Goal: Information Seeking & Learning: Find contact information

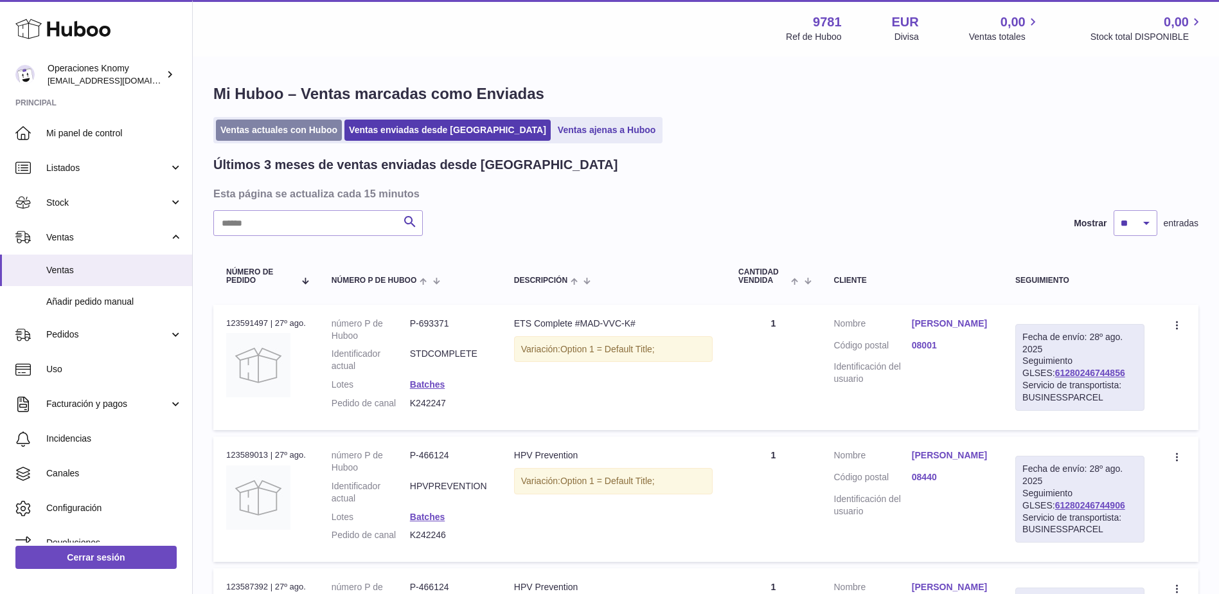
click at [286, 134] on link "Ventas actuales con Huboo" at bounding box center [279, 130] width 126 height 21
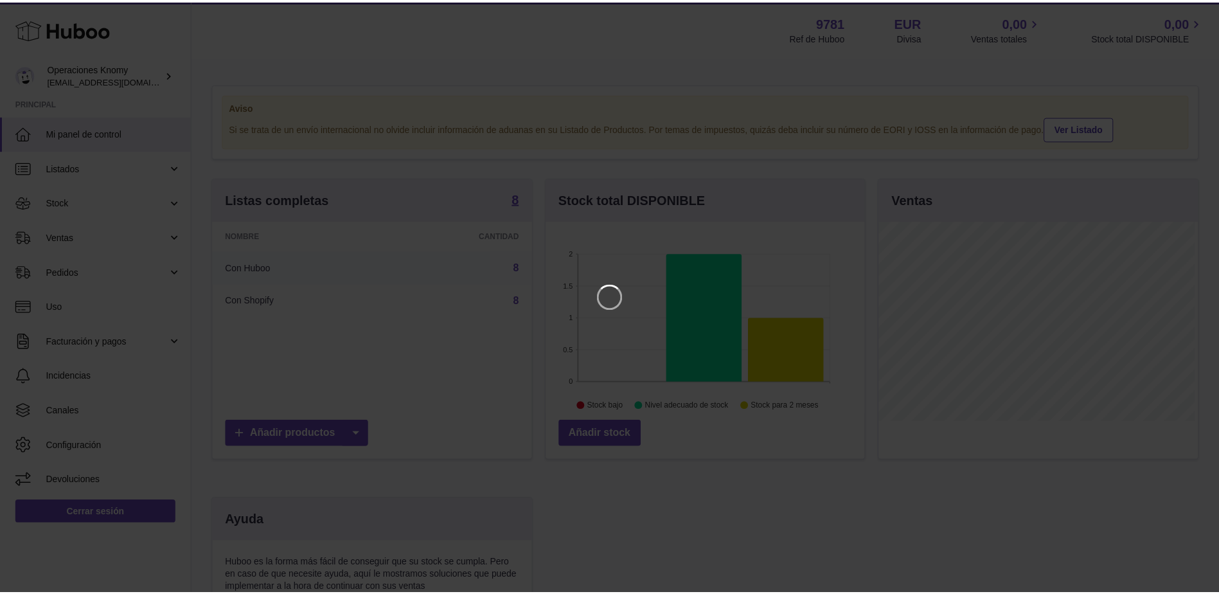
scroll to position [201, 321]
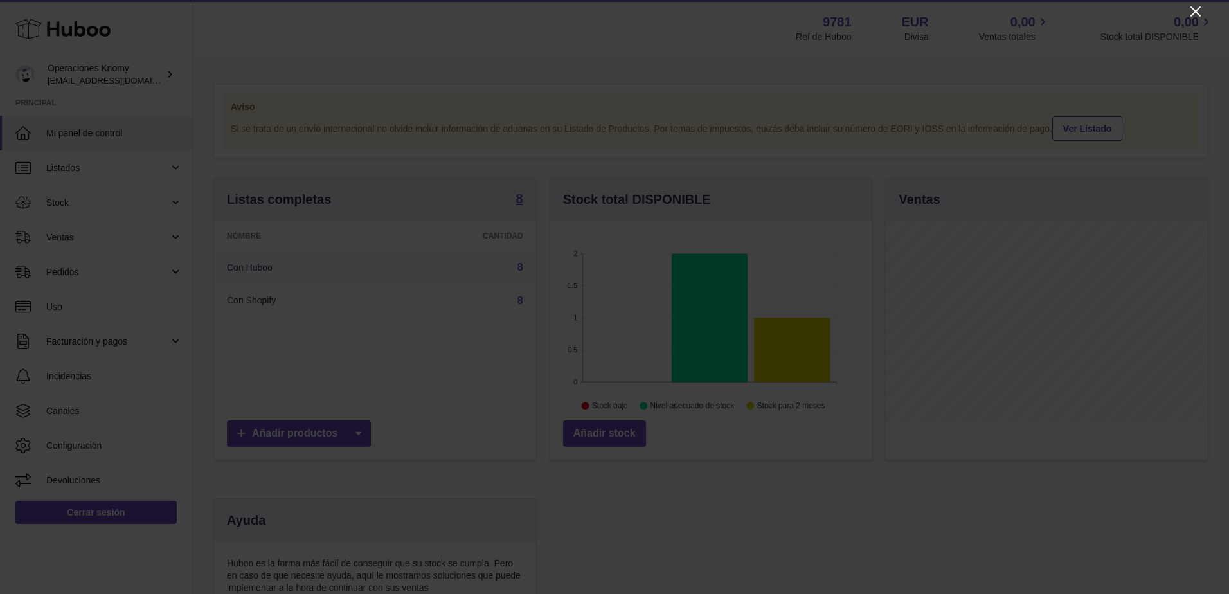
click at [1193, 11] on icon "Close" at bounding box center [1195, 11] width 15 height 15
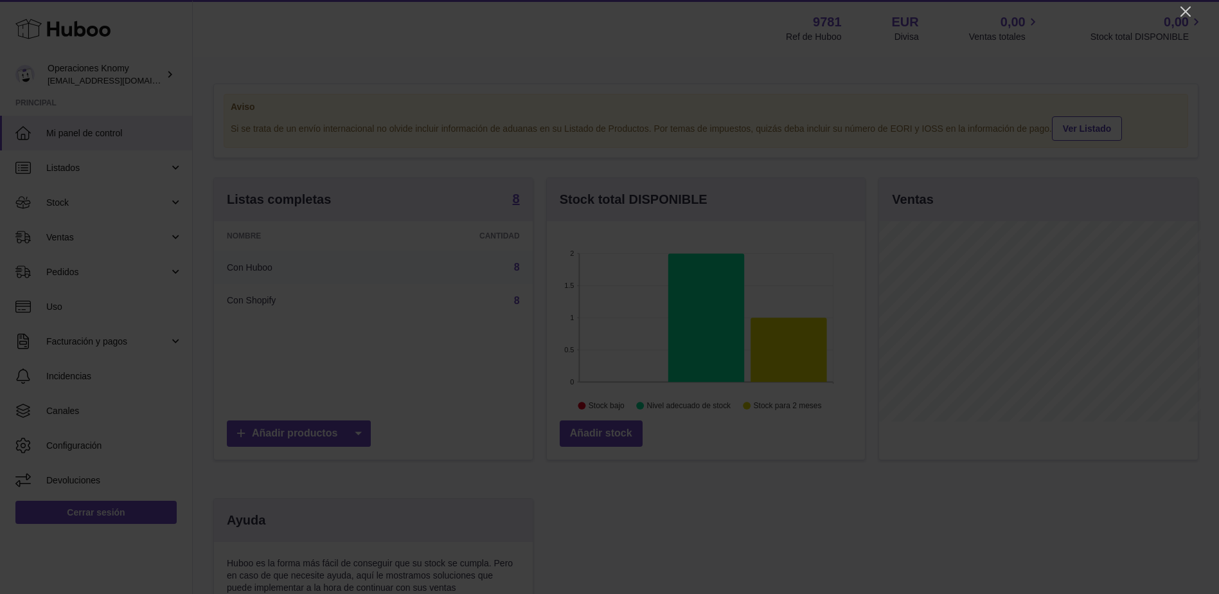
scroll to position [642572, 642453]
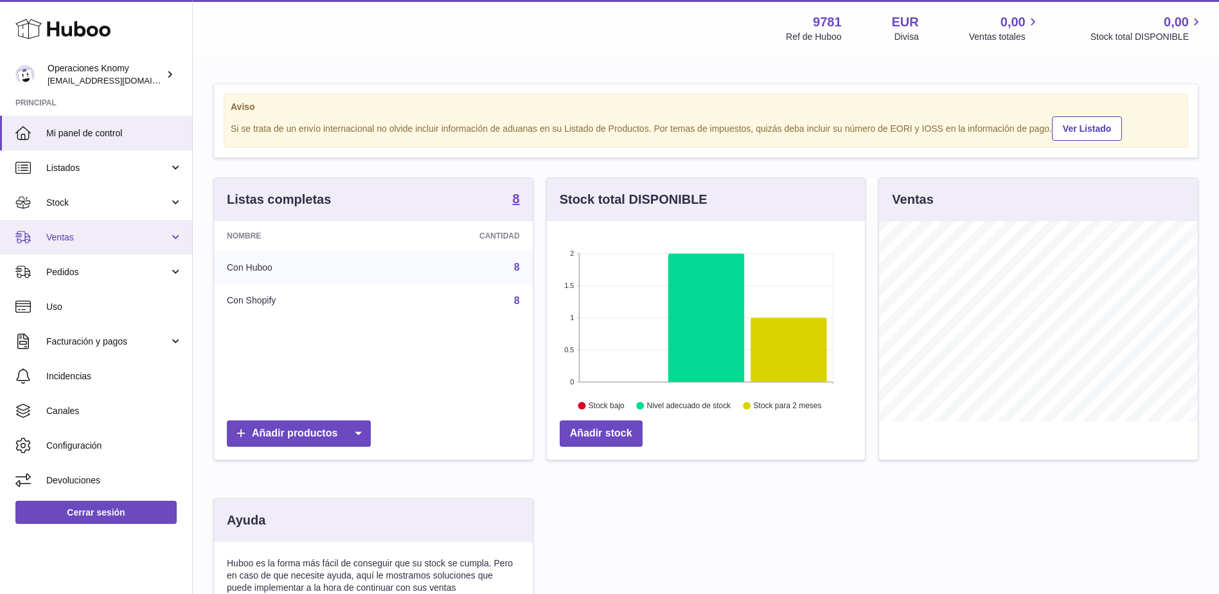
click at [120, 238] on span "Ventas" at bounding box center [107, 237] width 123 height 12
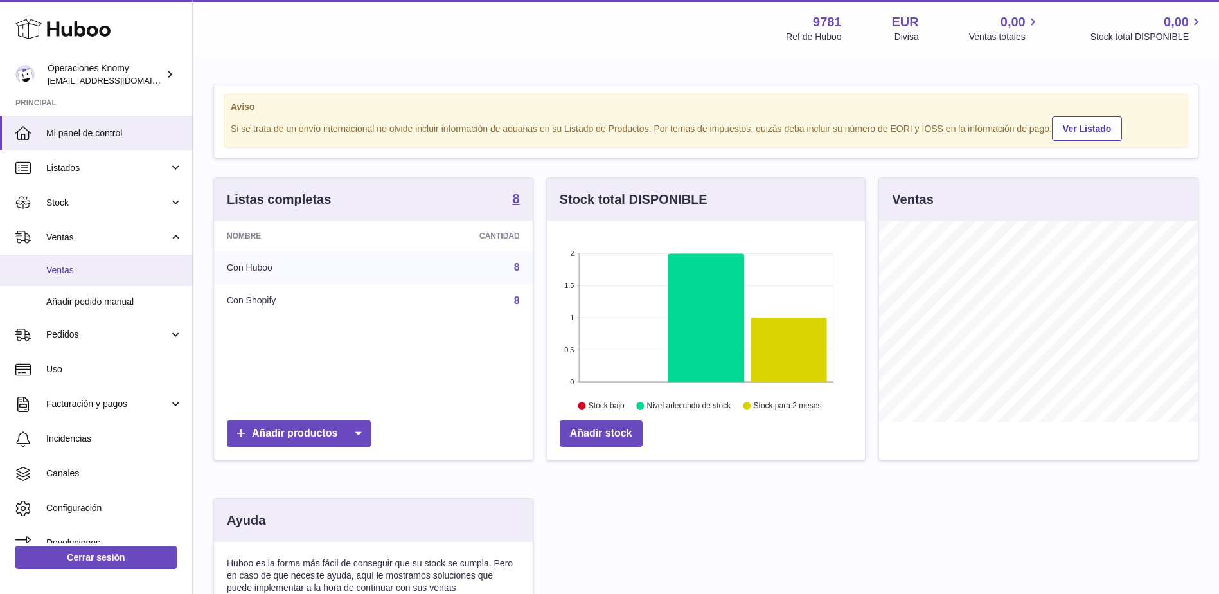
click at [111, 264] on span "Ventas" at bounding box center [114, 270] width 136 height 12
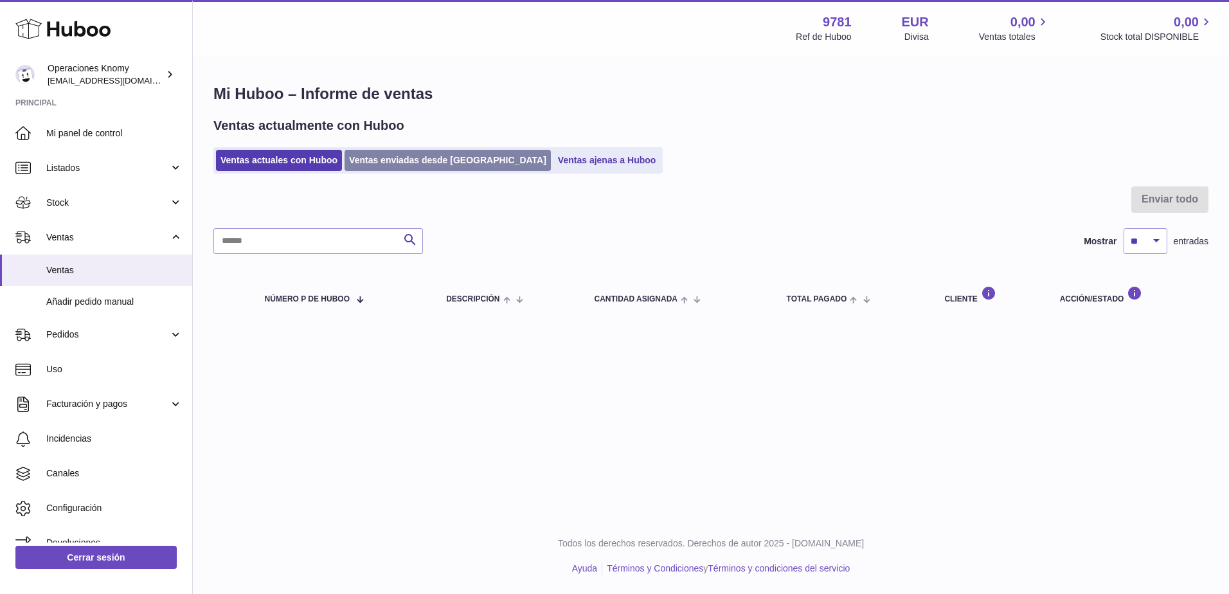
click at [456, 164] on link "Ventas enviadas desde [GEOGRAPHIC_DATA]" at bounding box center [448, 160] width 206 height 21
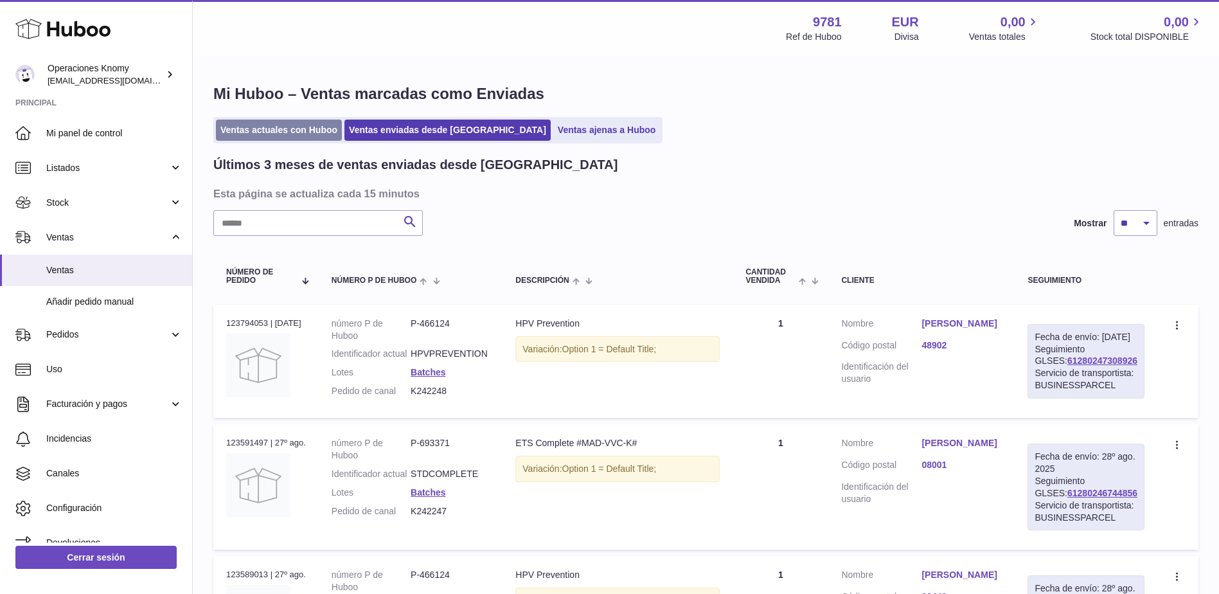
click at [297, 125] on link "Ventas actuales con Huboo" at bounding box center [279, 130] width 126 height 21
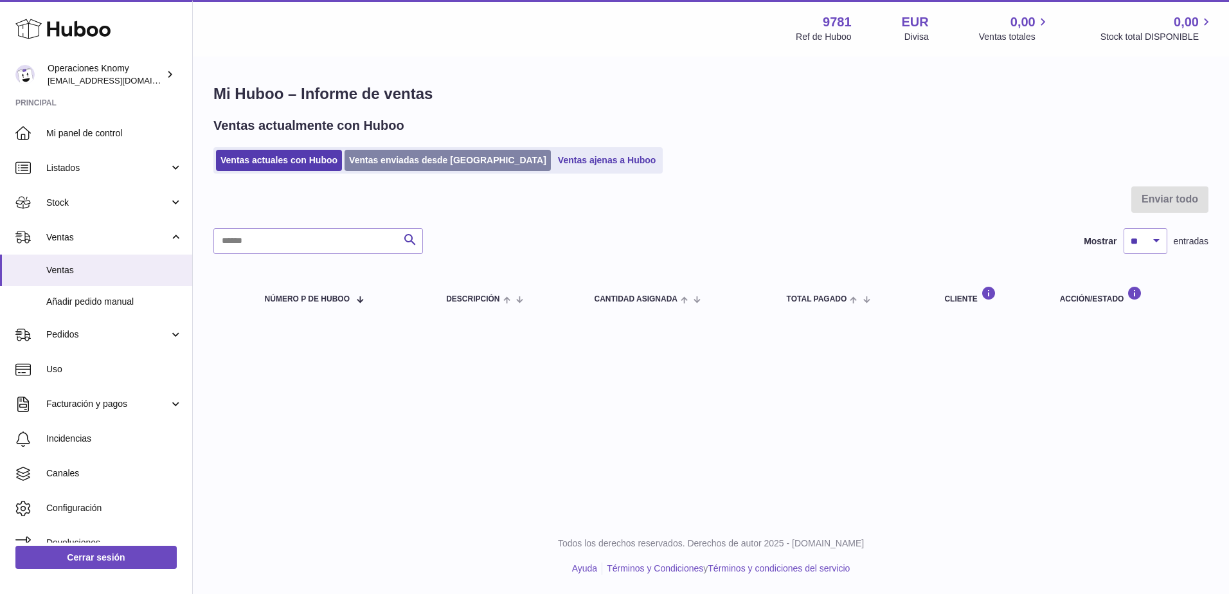
click at [429, 166] on link "Ventas enviadas desde [GEOGRAPHIC_DATA]" at bounding box center [448, 160] width 206 height 21
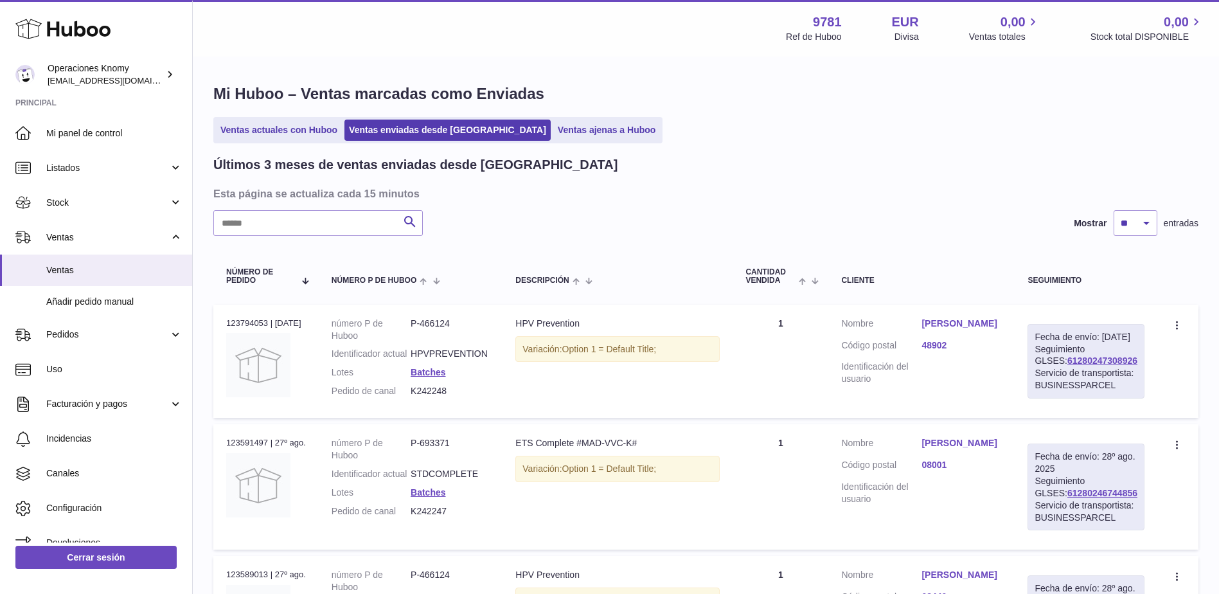
drag, startPoint x: 453, startPoint y: 388, endPoint x: 411, endPoint y: 388, distance: 41.8
click at [411, 388] on dl "número P de Huboo P-466124 Identificador actual HPVPREVENTION Lotes Batches Ped…" at bounding box center [411, 361] width 159 height 86
copy dl "K242248"
drag, startPoint x: 523, startPoint y: 324, endPoint x: 589, endPoint y: 325, distance: 66.9
click at [589, 325] on div "HPV Prevention" at bounding box center [618, 324] width 204 height 12
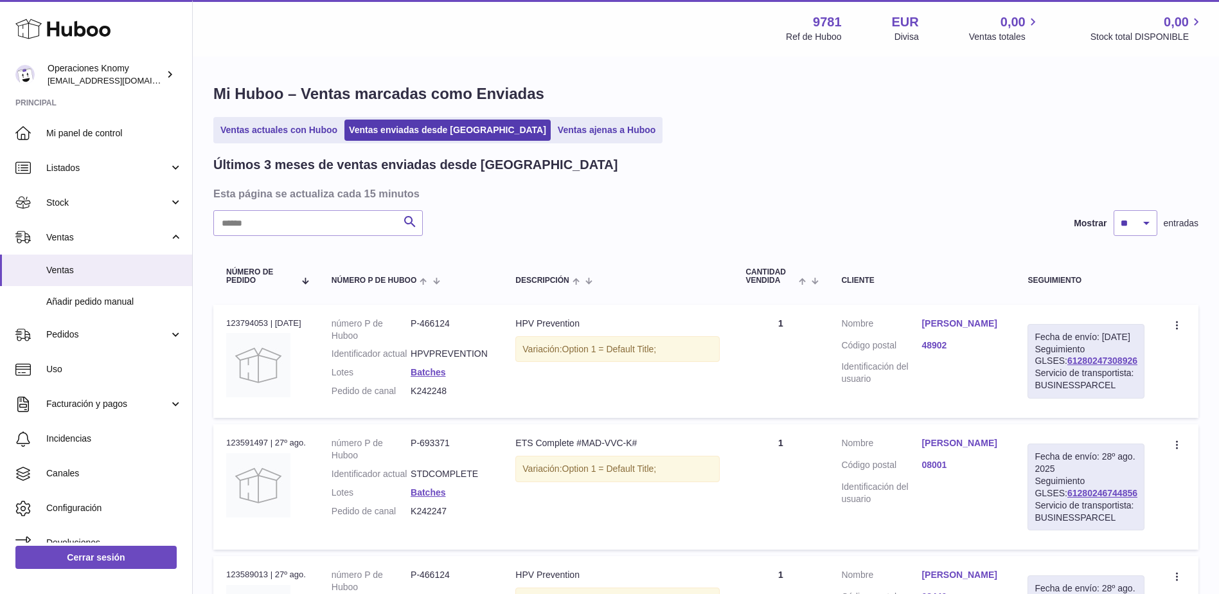
click at [596, 325] on div "HPV Prevention" at bounding box center [618, 324] width 204 height 12
drag, startPoint x: 590, startPoint y: 323, endPoint x: 515, endPoint y: 320, distance: 75.2
click at [515, 320] on td "Descripción HPV Prevention Variación: Option 1 = Default Title;" at bounding box center [618, 361] width 230 height 113
copy div "HPV Prevention"
click at [979, 323] on link "[PERSON_NAME]" at bounding box center [962, 324] width 80 height 12
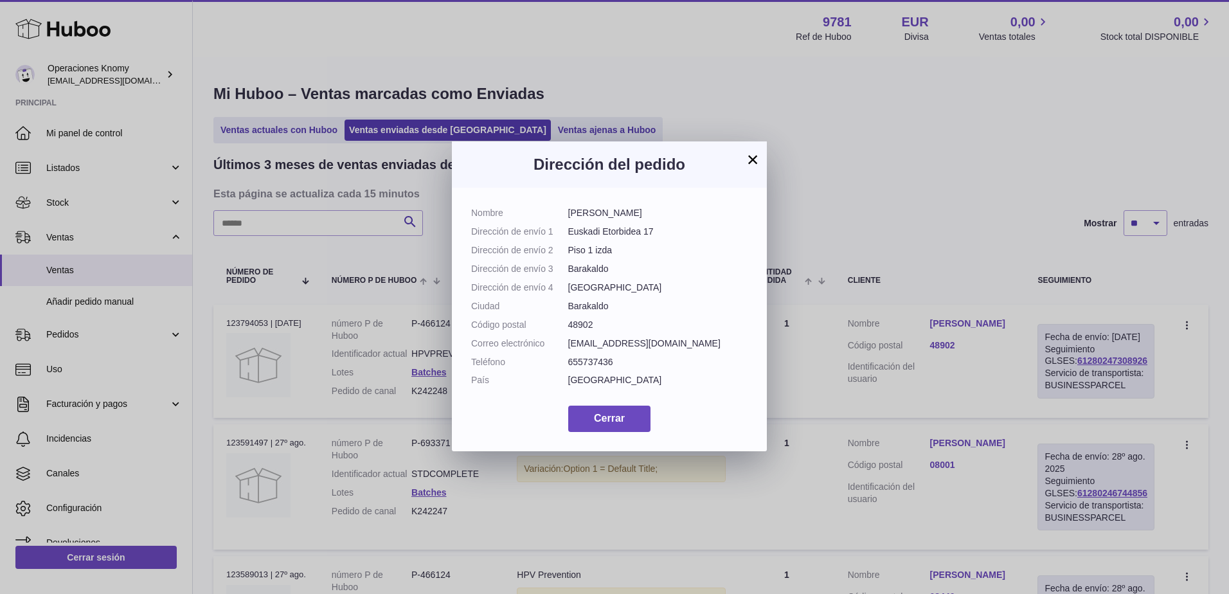
drag, startPoint x: 676, startPoint y: 215, endPoint x: 565, endPoint y: 219, distance: 110.6
click at [565, 219] on dl "Nombre [PERSON_NAME] Dirección de envío 1 Euskadi Etorbidea 17 Dirección de env…" at bounding box center [609, 300] width 276 height 186
copy dl "[PERSON_NAME]"
drag, startPoint x: 676, startPoint y: 343, endPoint x: 556, endPoint y: 345, distance: 119.6
click at [556, 345] on dl "Nombre [PERSON_NAME] Dirección de envío 1 Euskadi Etorbidea 17 Dirección de env…" at bounding box center [609, 300] width 276 height 186
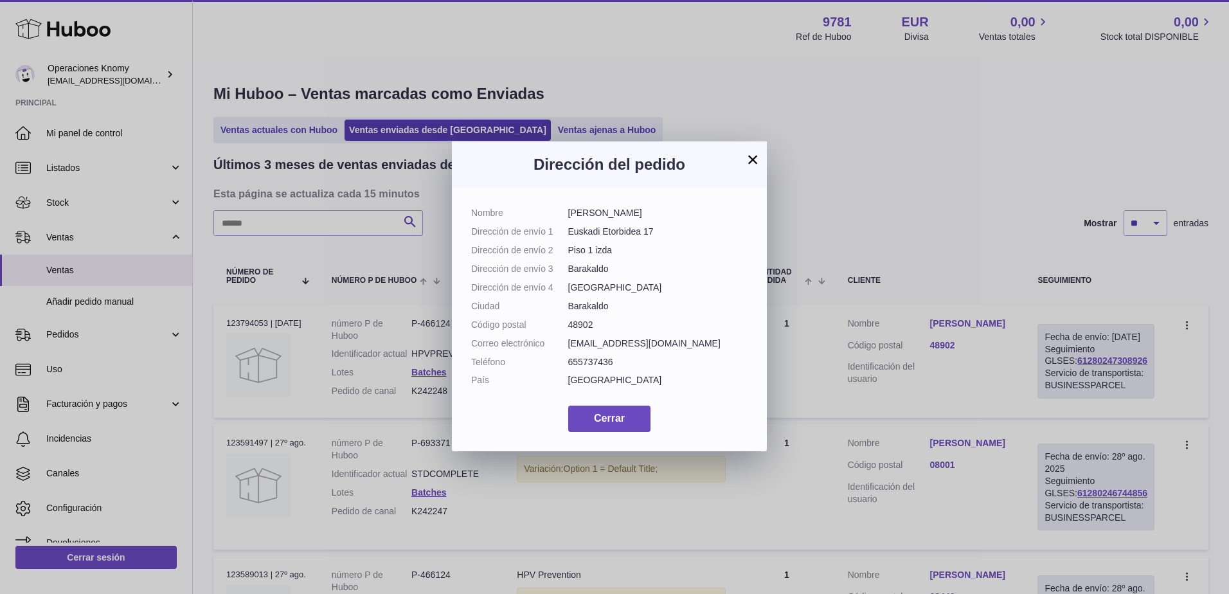
copy dl "Correo electrónico [EMAIL_ADDRESS][DOMAIN_NAME]"
click at [757, 159] on button "×" at bounding box center [752, 159] width 15 height 15
